Goal: Submit feedback/report problem: Submit feedback/report problem

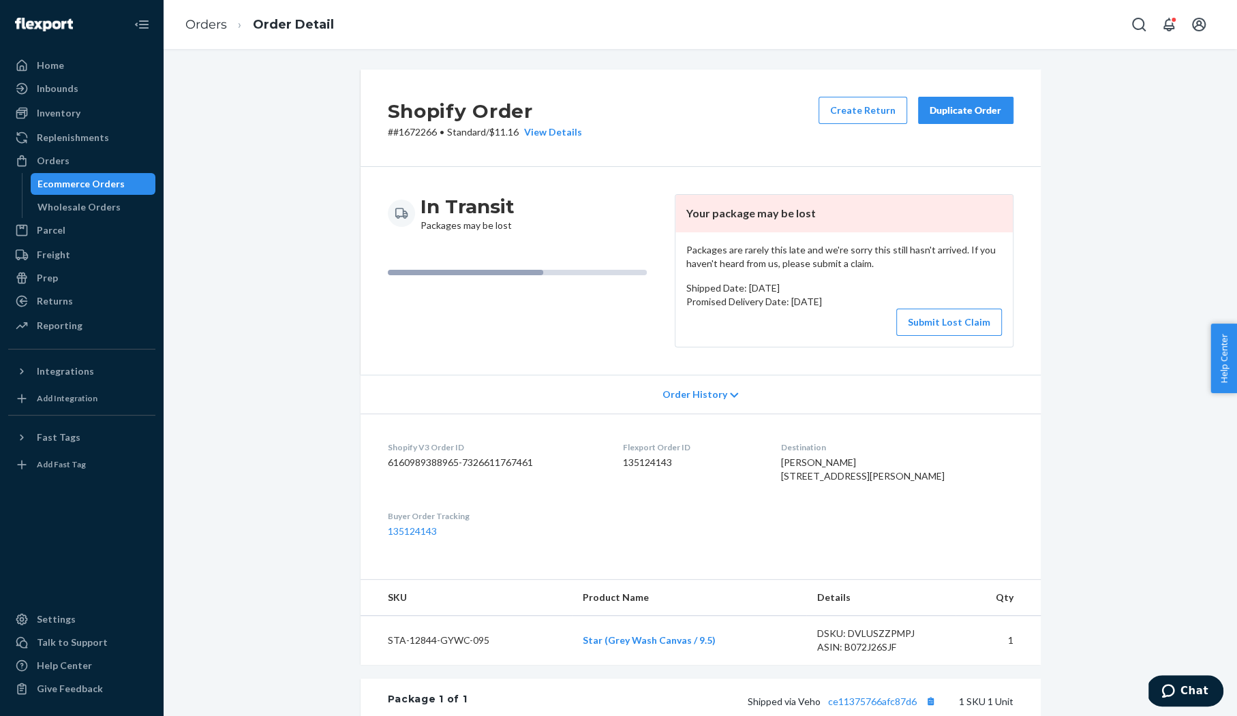
click at [406, 136] on p "# #1672266 • Standard / $11.16 View Details" at bounding box center [485, 132] width 194 height 14
click at [620, 225] on div "In Transit Packages may be lost" at bounding box center [526, 213] width 276 height 38
click at [406, 131] on p "# #1672266 • Standard / $11.16 View Details" at bounding box center [485, 132] width 194 height 14
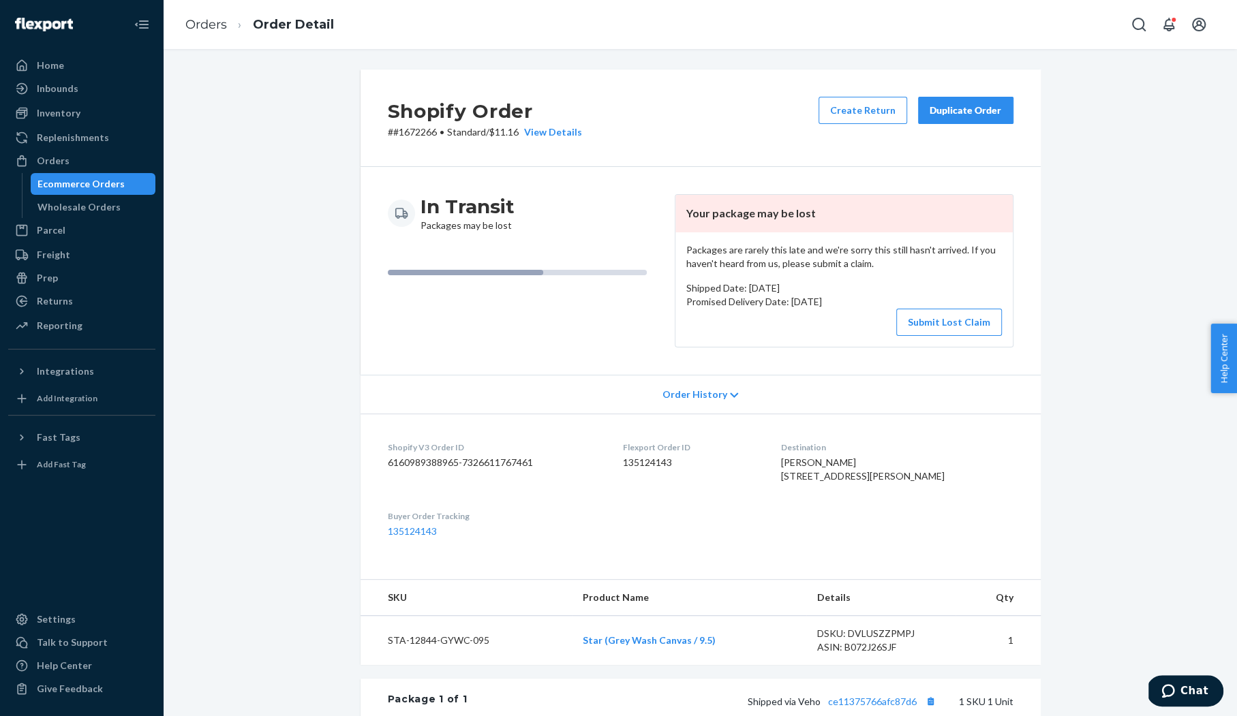
click at [406, 131] on p "# #1672266 • Standard / $11.16 View Details" at bounding box center [485, 132] width 194 height 14
drag, startPoint x: 436, startPoint y: 133, endPoint x: 392, endPoint y: 137, distance: 44.5
click at [392, 137] on p "# #1672266 • Standard / $11.16 View Details" at bounding box center [485, 132] width 194 height 14
copy p "#1672266"
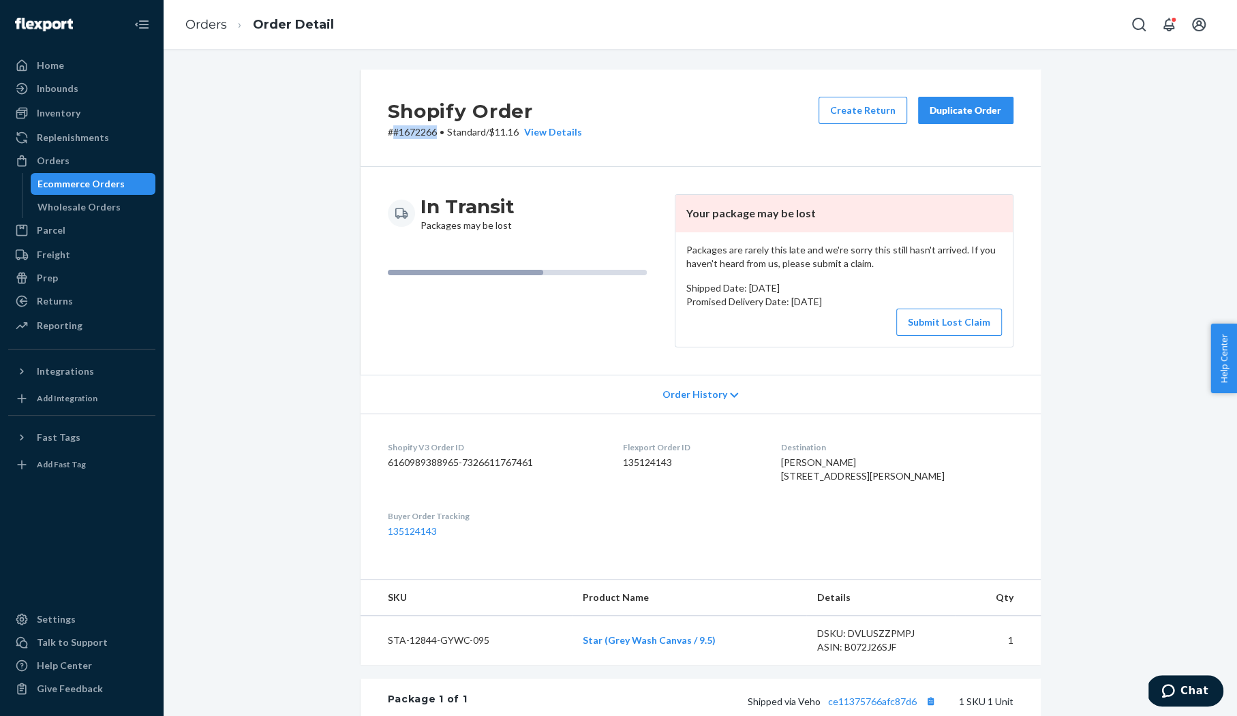
click at [426, 666] on td "STA-12844-GYWC-095" at bounding box center [465, 641] width 211 height 50
copy td "STA-12844-GYWC-095"
click at [542, 80] on div "Shopify Order # #1672266 • Standard / $11.16 View Details Create Return Duplica…" at bounding box center [700, 117] width 680 height 97
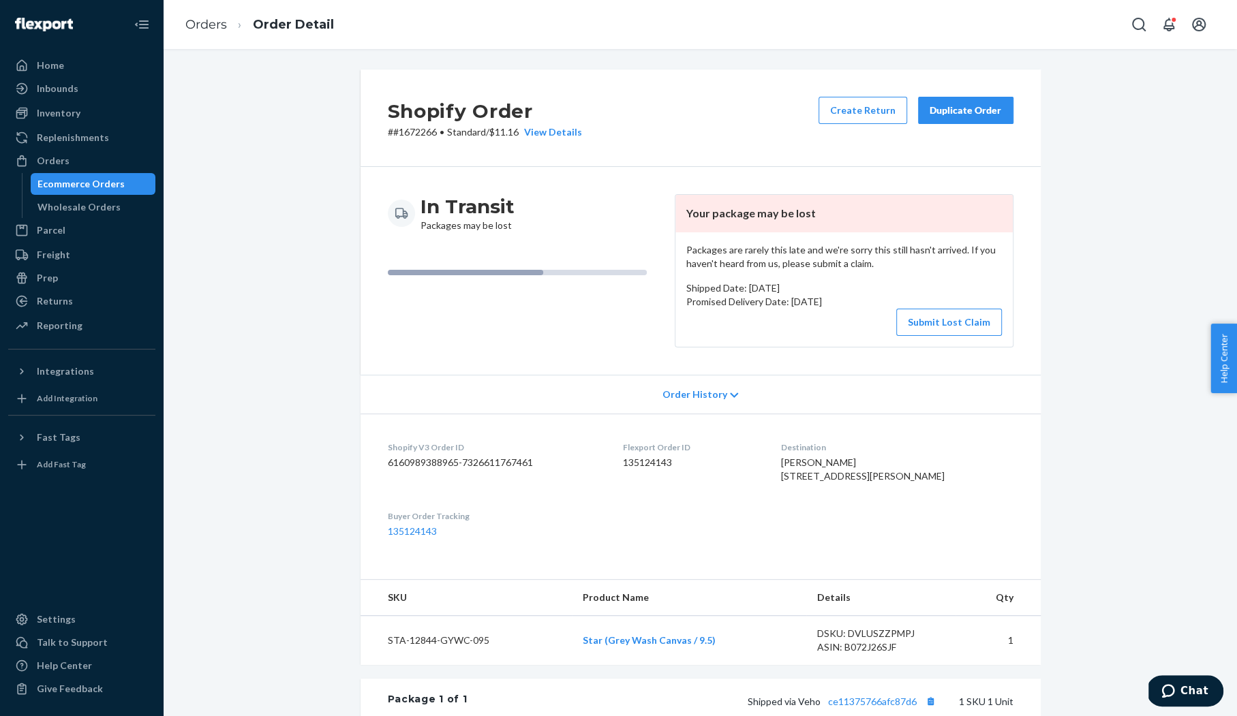
click at [1114, 115] on div "Shopify Order # #1672266 • Standard / $11.16 View Details Create Return Duplica…" at bounding box center [700, 527] width 1053 height 916
click at [935, 324] on button "Submit Lost Claim" at bounding box center [949, 322] width 106 height 27
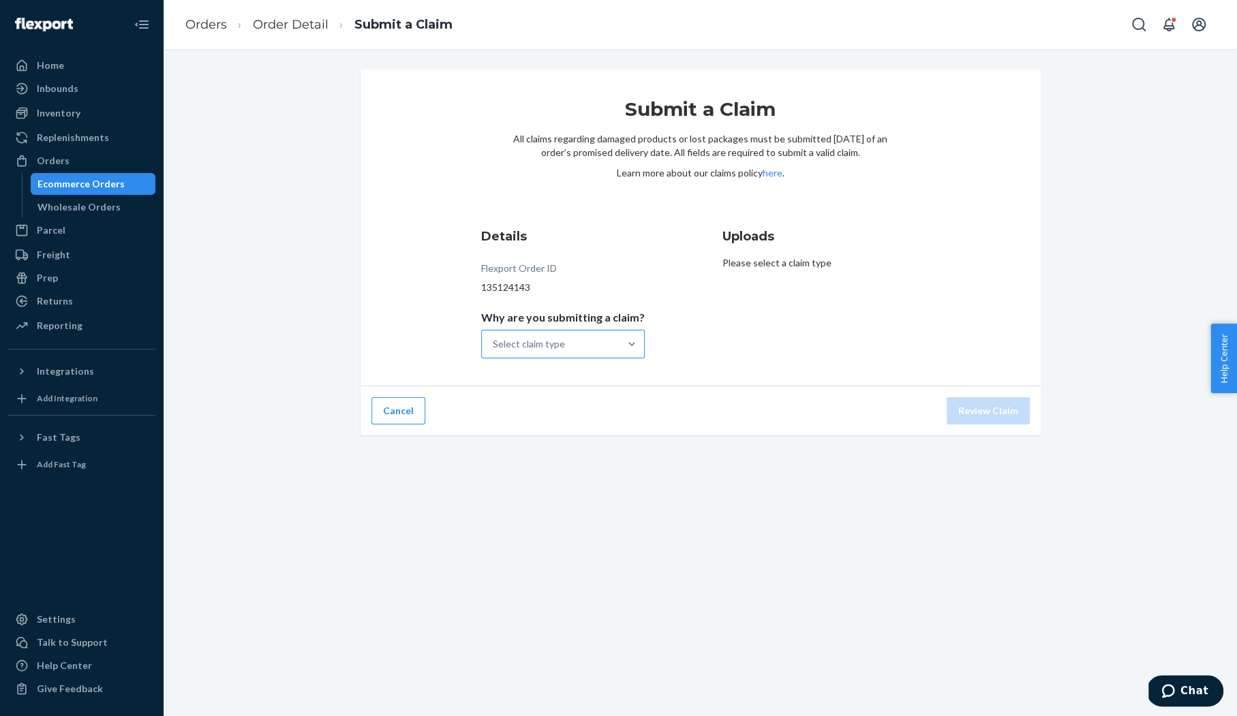
click at [604, 340] on div "Select claim type" at bounding box center [551, 343] width 138 height 27
click at [494, 340] on input "Why are you submitting a claim? Select claim type" at bounding box center [493, 344] width 1 height 14
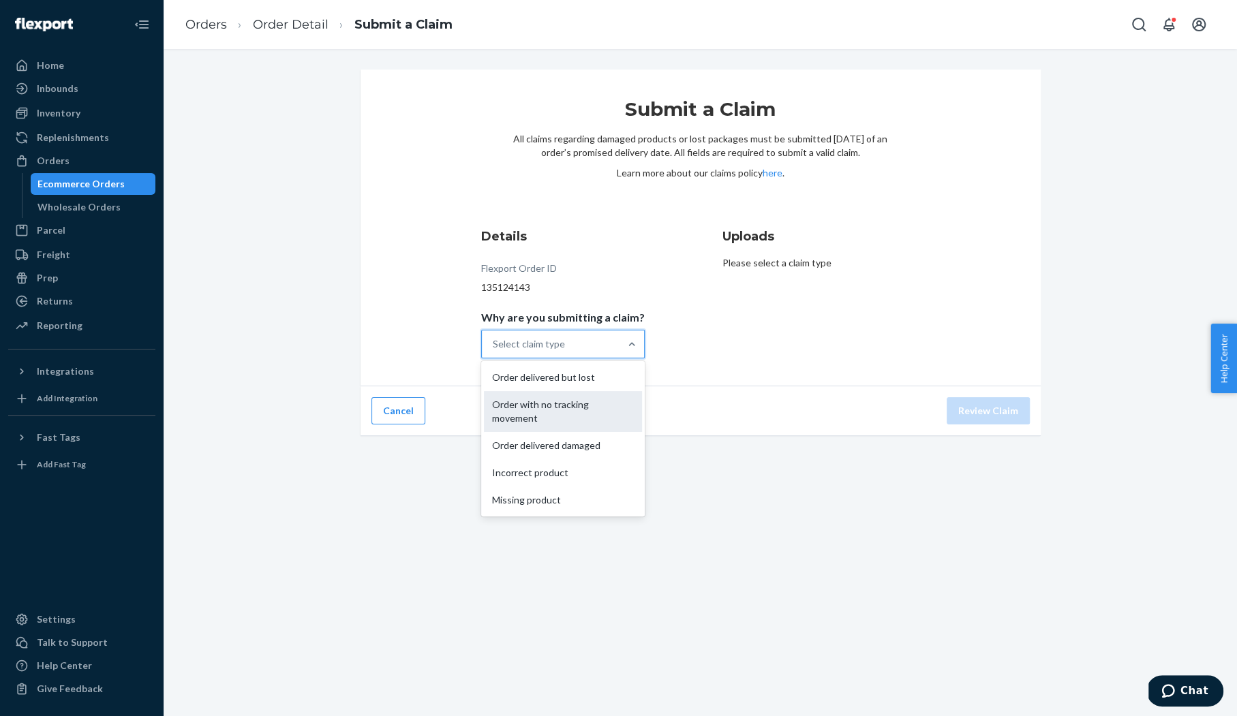
click at [602, 409] on div "Order with no tracking movement" at bounding box center [563, 411] width 158 height 41
click at [494, 351] on input "Why are you submitting a claim? option Order with no tracking movement focused,…" at bounding box center [493, 344] width 1 height 14
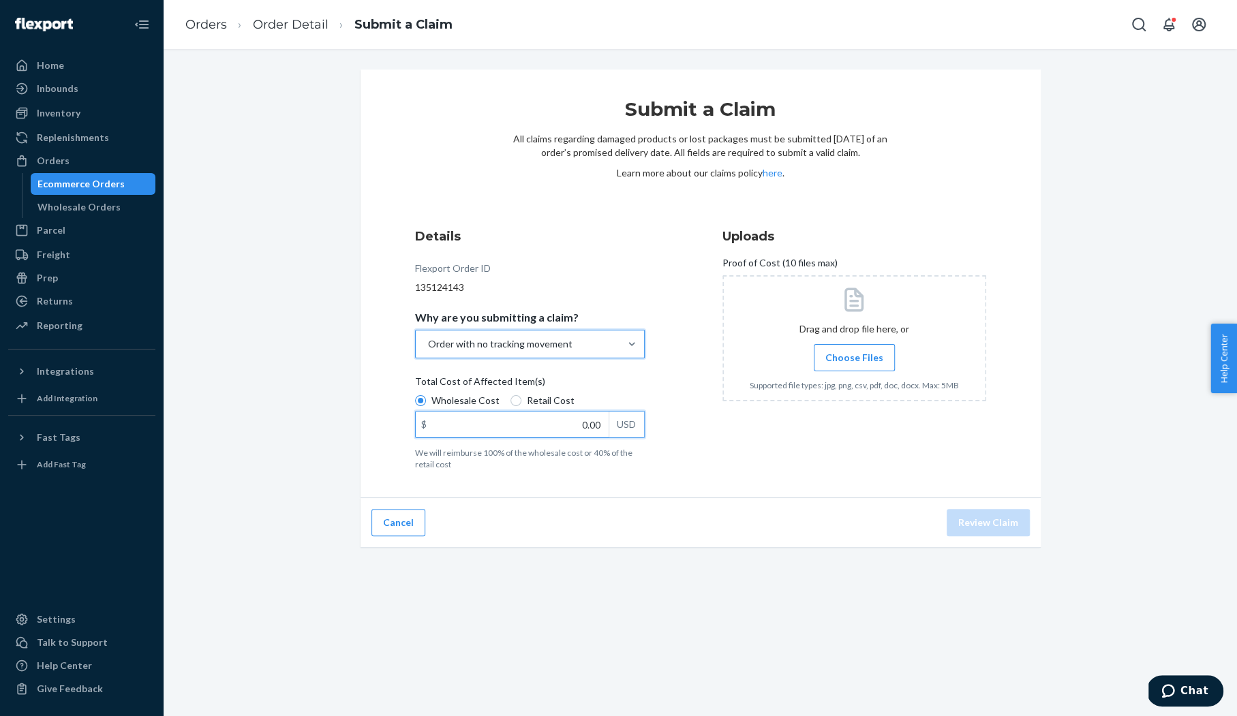
click at [570, 429] on input "0.00" at bounding box center [512, 425] width 193 height 26
type input "27.50"
click at [848, 431] on div "Uploads Proof of Cost (10 files max) Drag and drop file here, or Choose Files S…" at bounding box center [854, 348] width 264 height 253
click at [849, 363] on span "Choose Files" at bounding box center [854, 358] width 58 height 14
click at [854, 363] on input "Choose Files" at bounding box center [854, 357] width 1 height 15
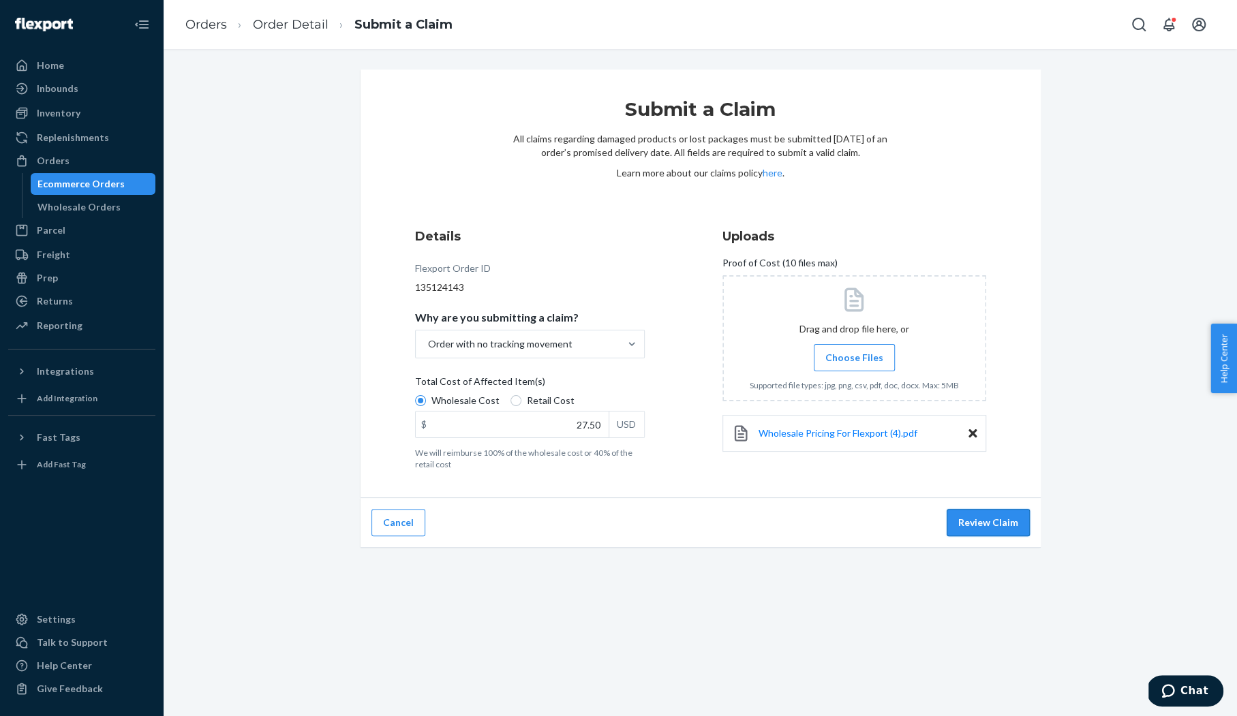
click at [1000, 527] on button "Review Claim" at bounding box center [987, 522] width 83 height 27
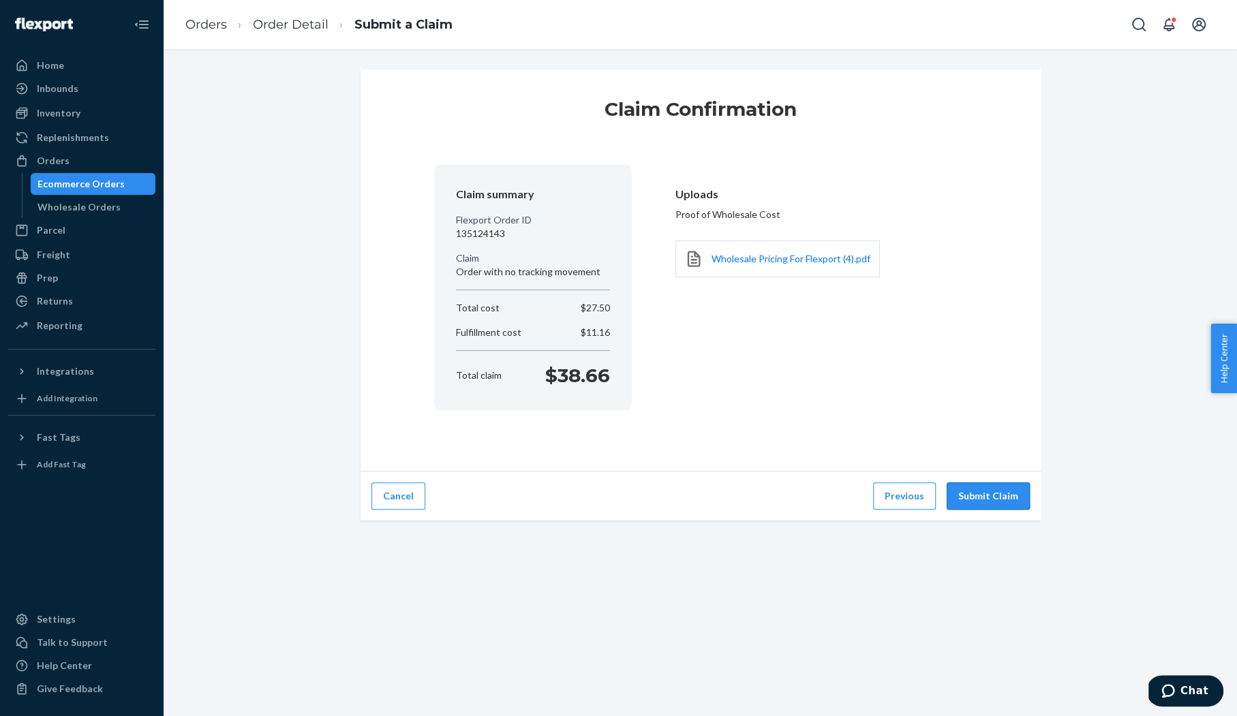
click at [993, 499] on button "Submit Claim" at bounding box center [987, 495] width 83 height 27
